Goal: Check status: Check status

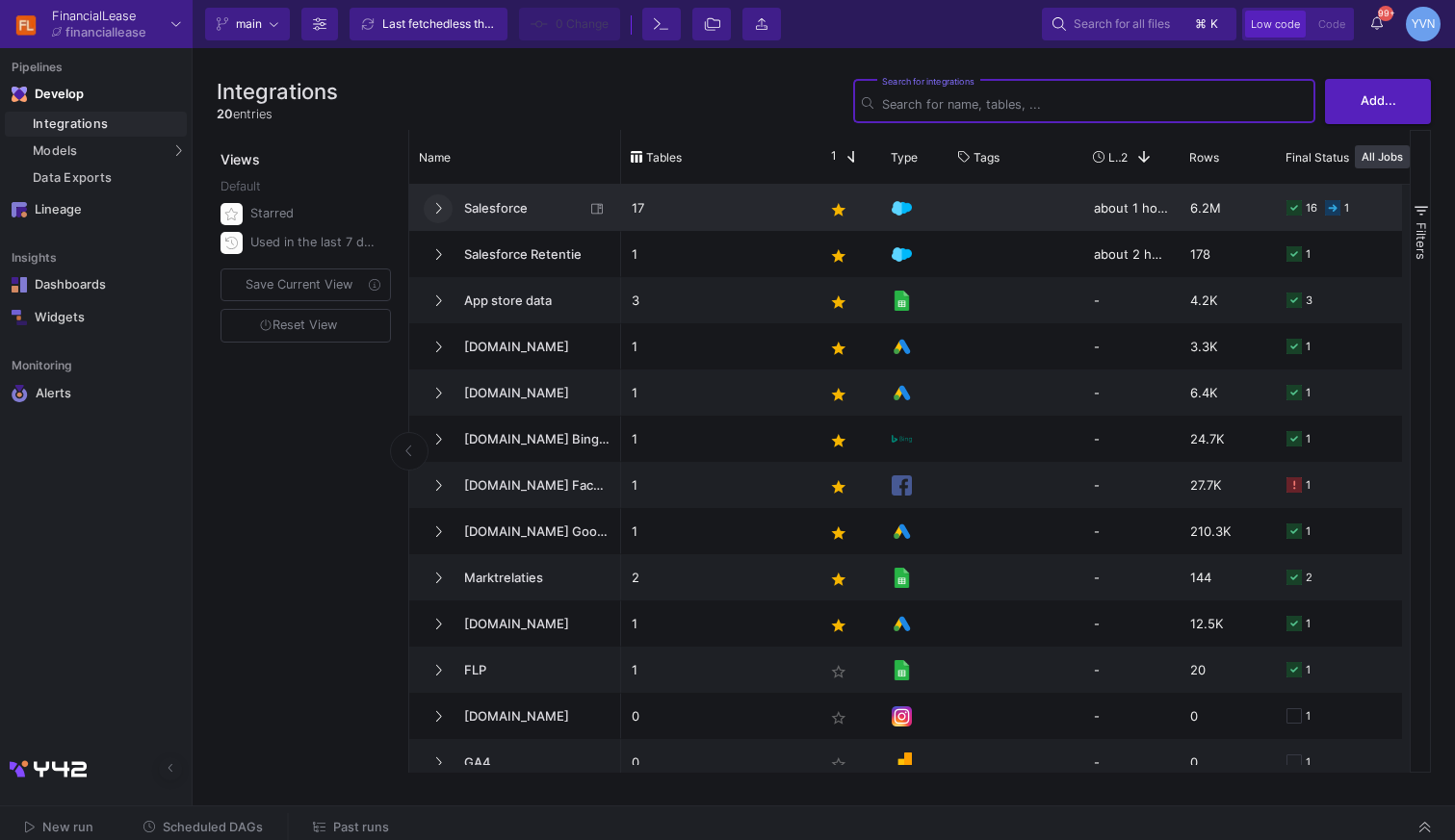
click at [441, 198] on button at bounding box center [439, 209] width 29 height 29
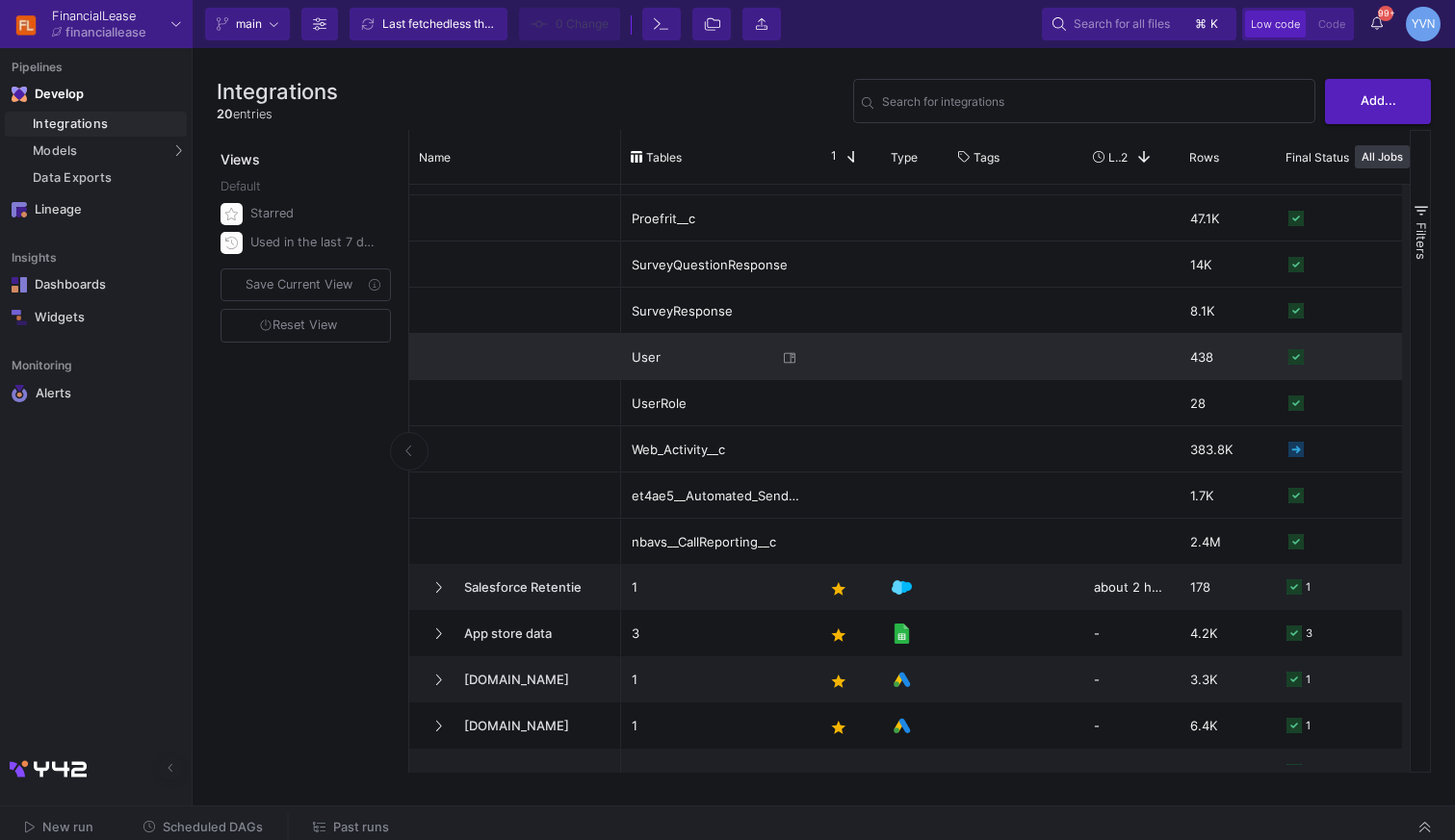
scroll to position [454, 0]
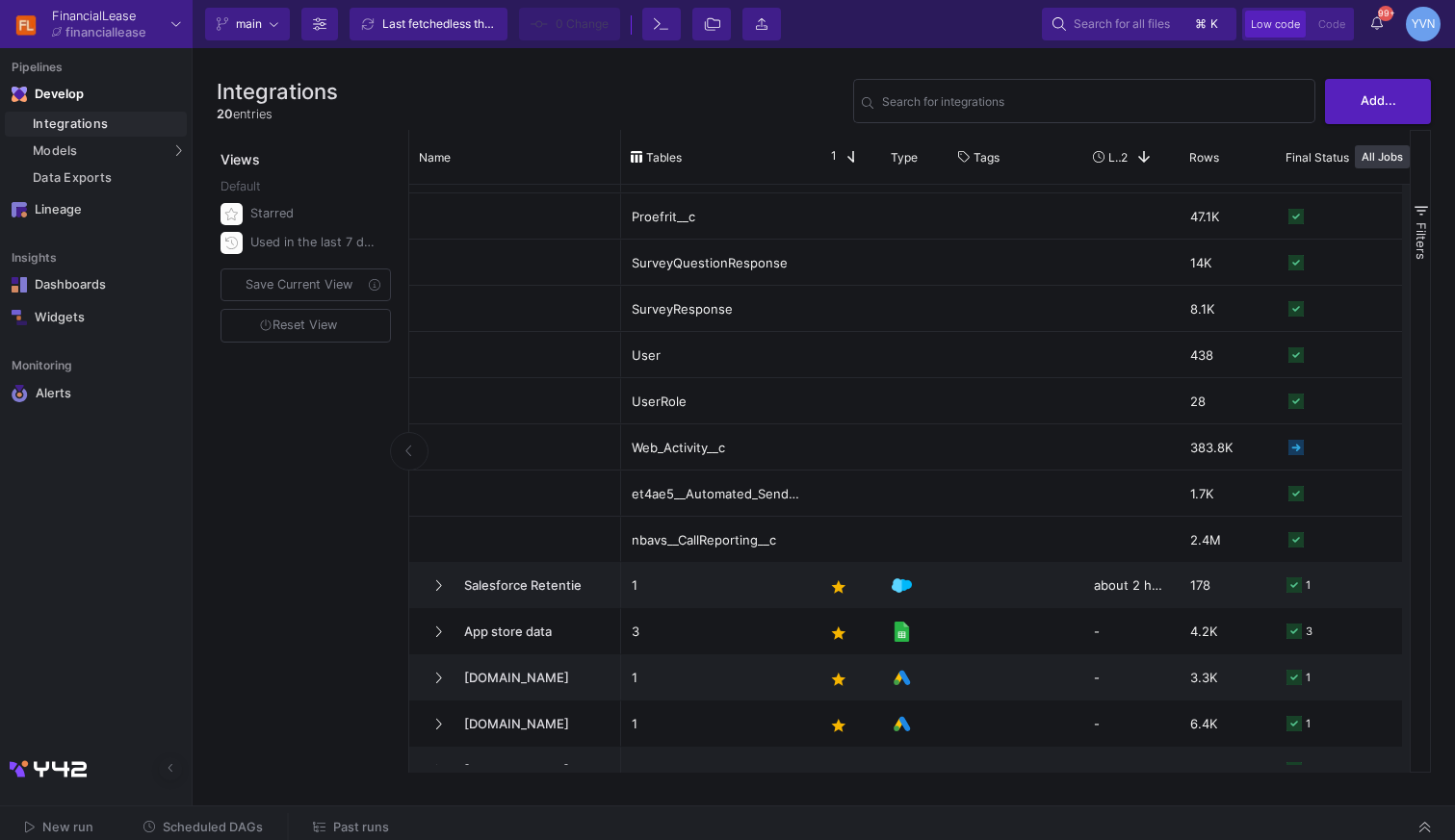
click at [335, 829] on span "Past runs" at bounding box center [361, 827] width 55 height 15
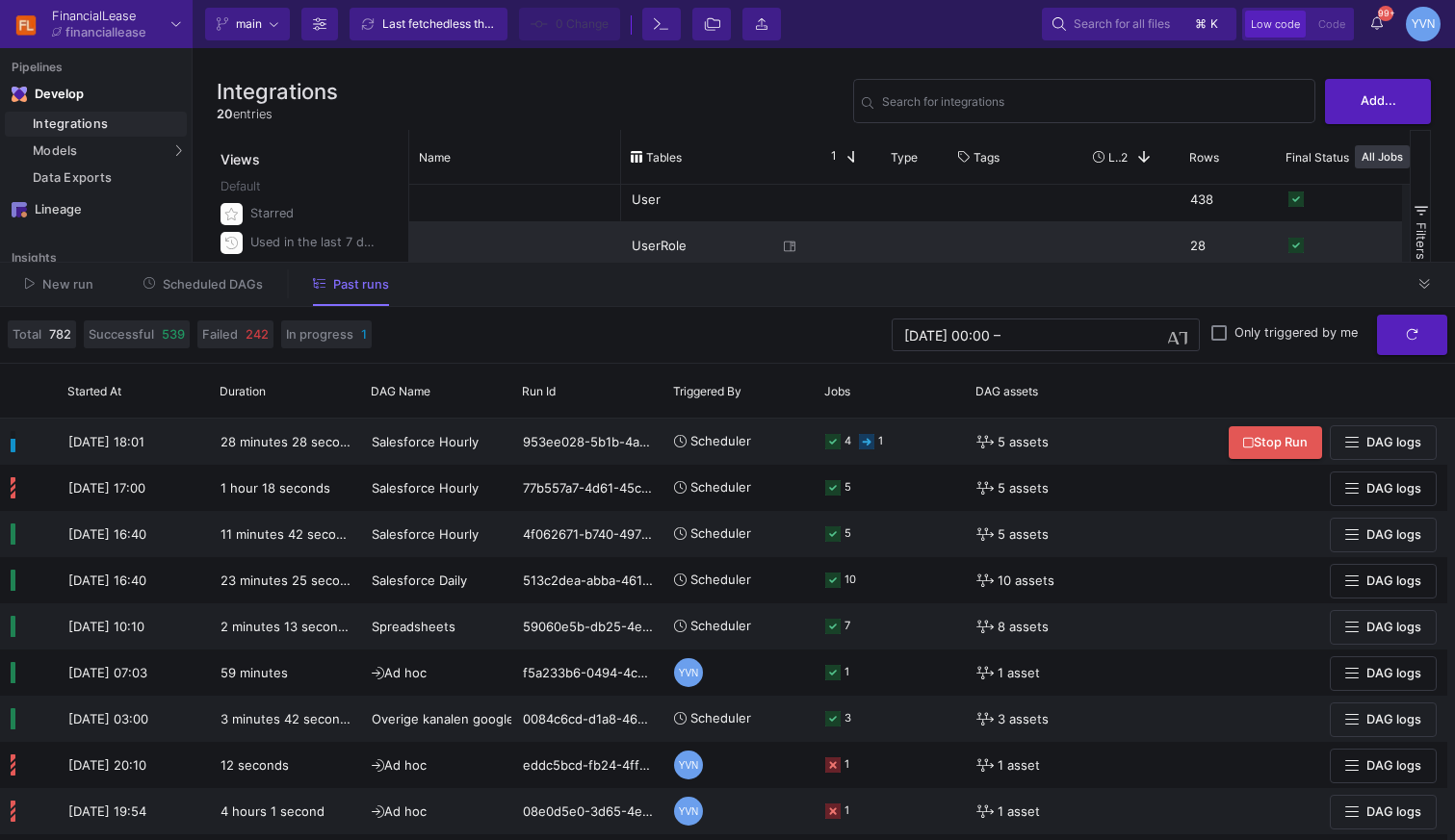
scroll to position [611, 0]
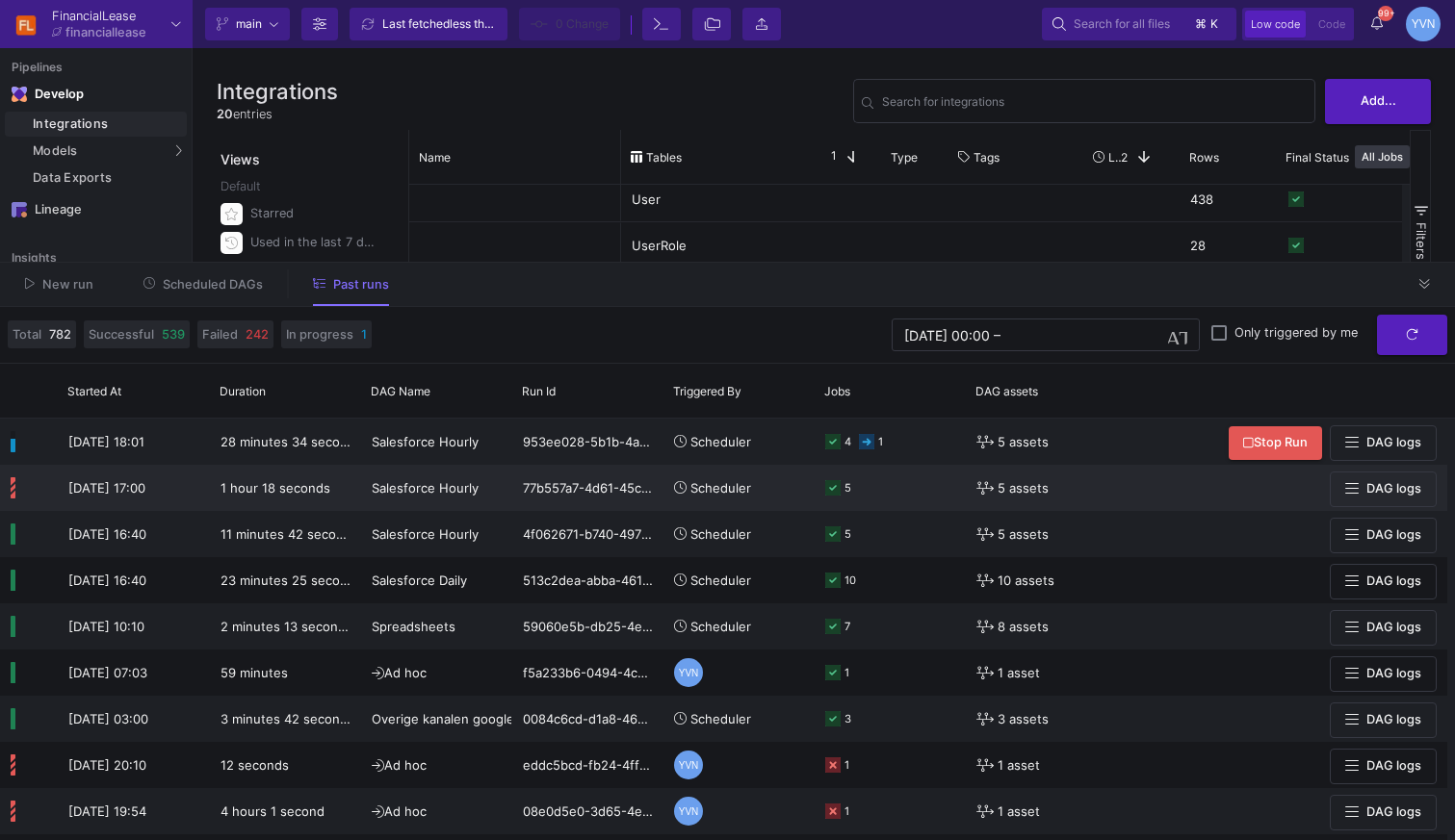
click at [1379, 505] on button "DAG logs" at bounding box center [1383, 489] width 107 height 36
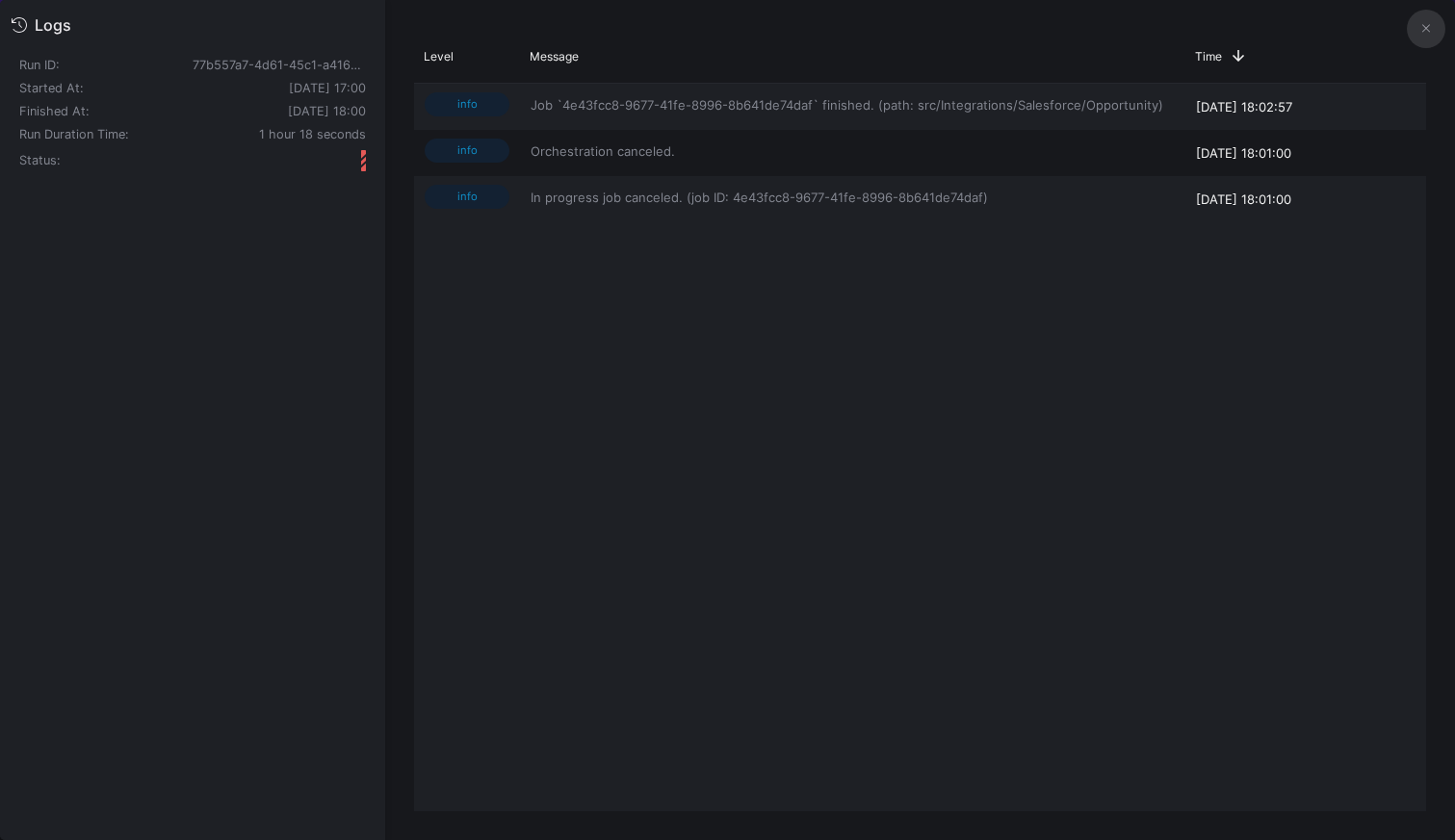
click at [1423, 28] on icon at bounding box center [1426, 28] width 8 height 13
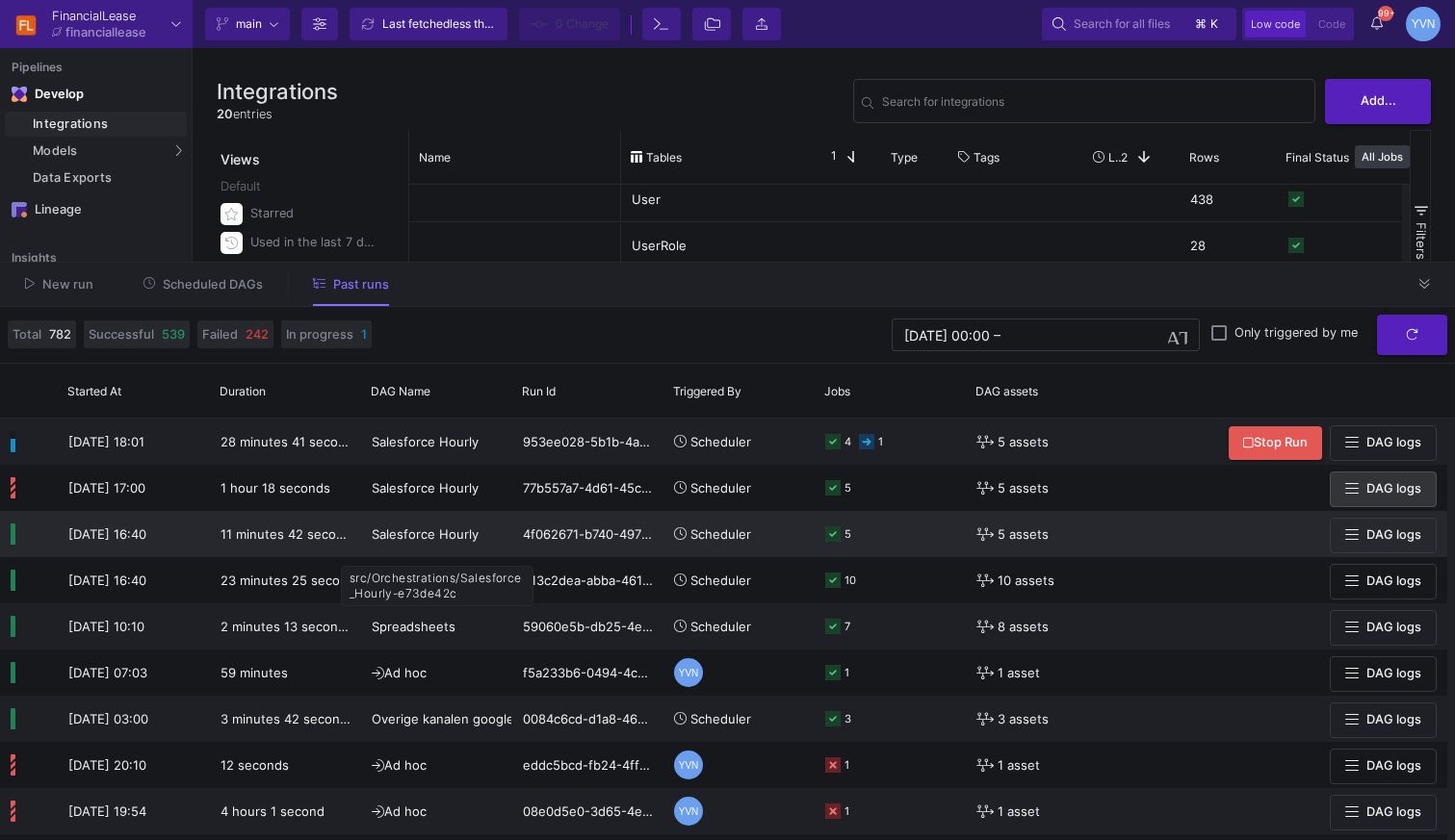
click at [417, 539] on span "Salesforce Hourly" at bounding box center [425, 535] width 107 height 16
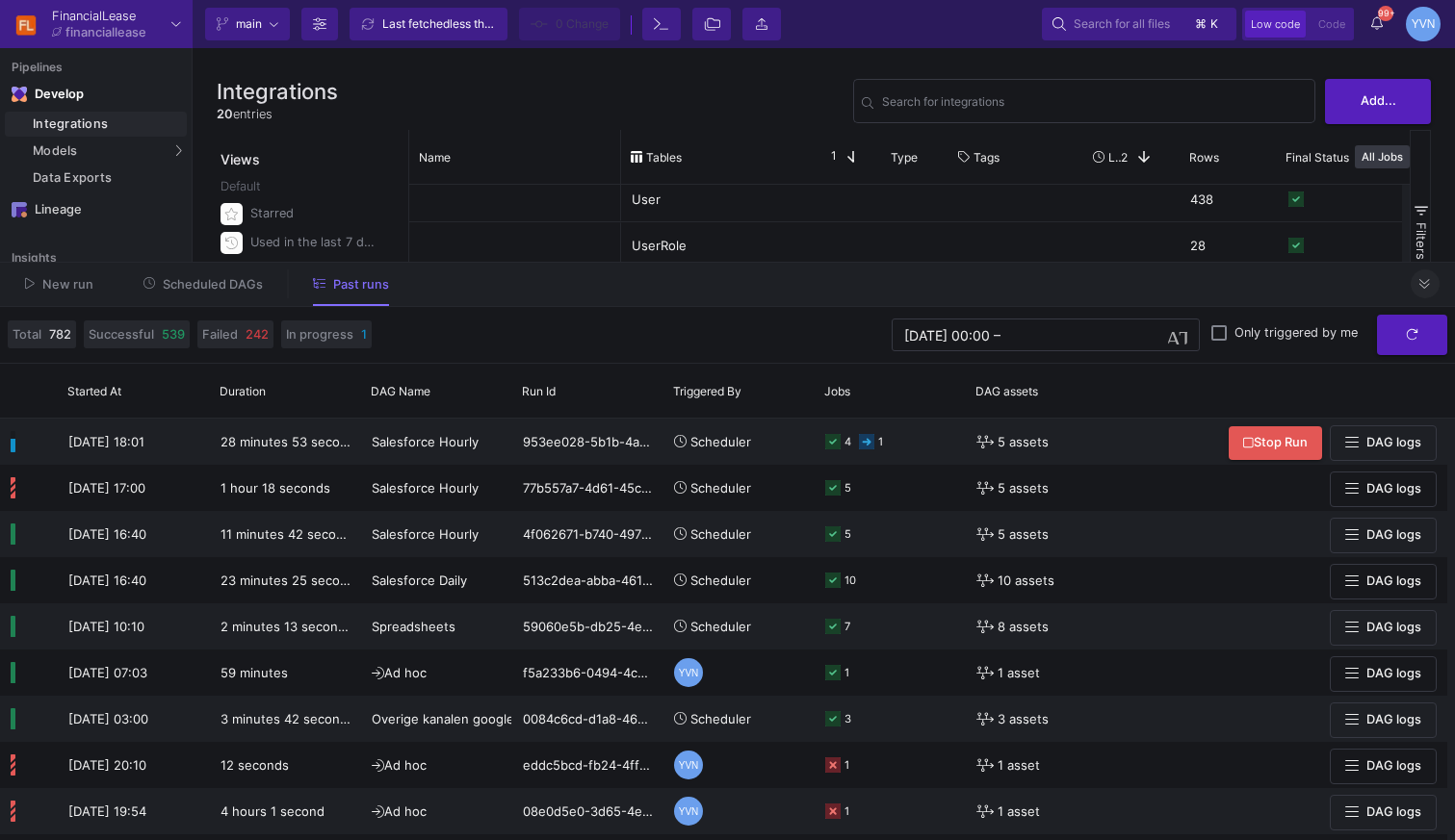
click at [1423, 292] on fa-icon at bounding box center [1425, 284] width 11 height 15
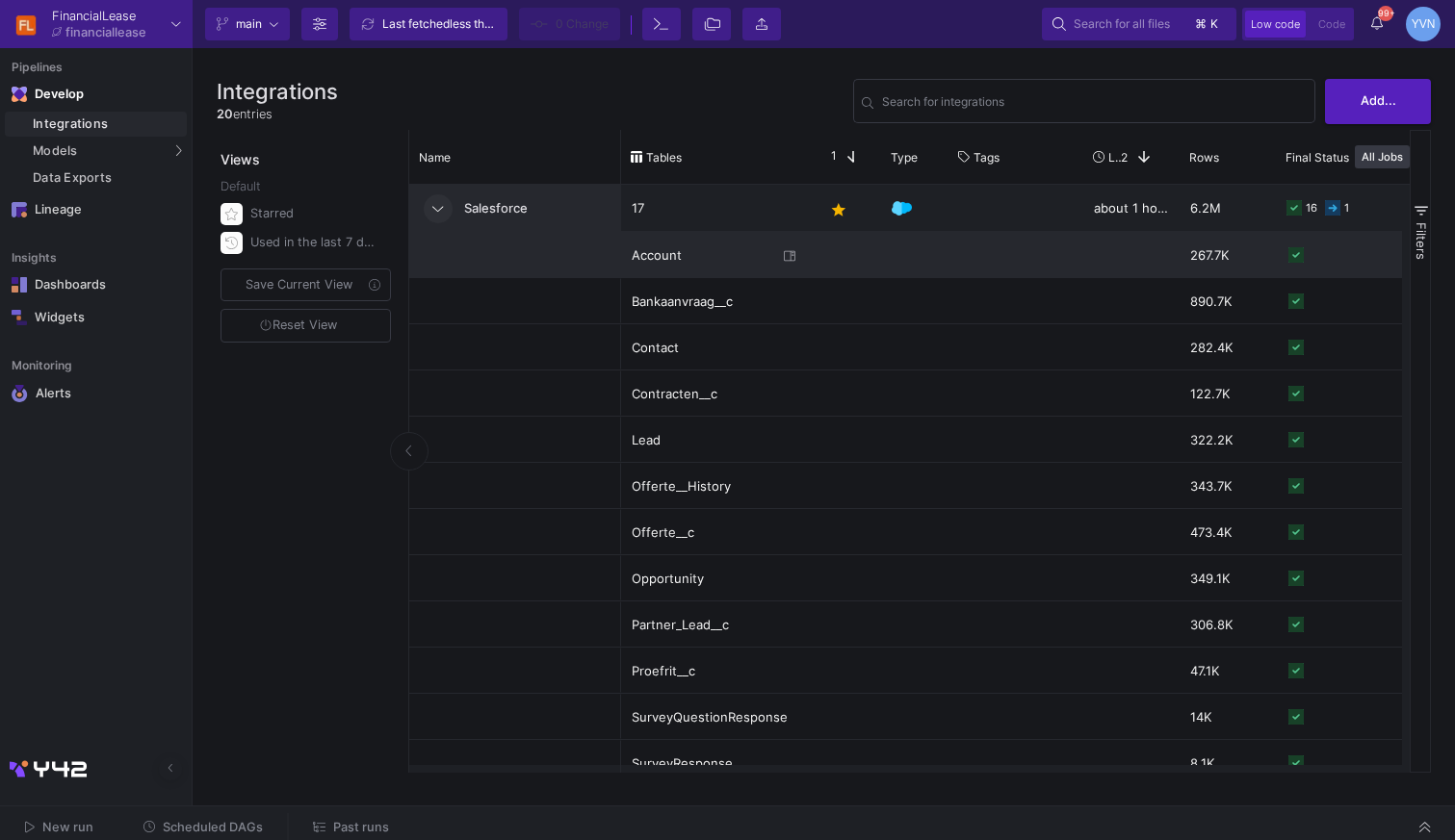
click at [442, 210] on icon at bounding box center [438, 208] width 11 height 13
